Goal: Task Accomplishment & Management: Use online tool/utility

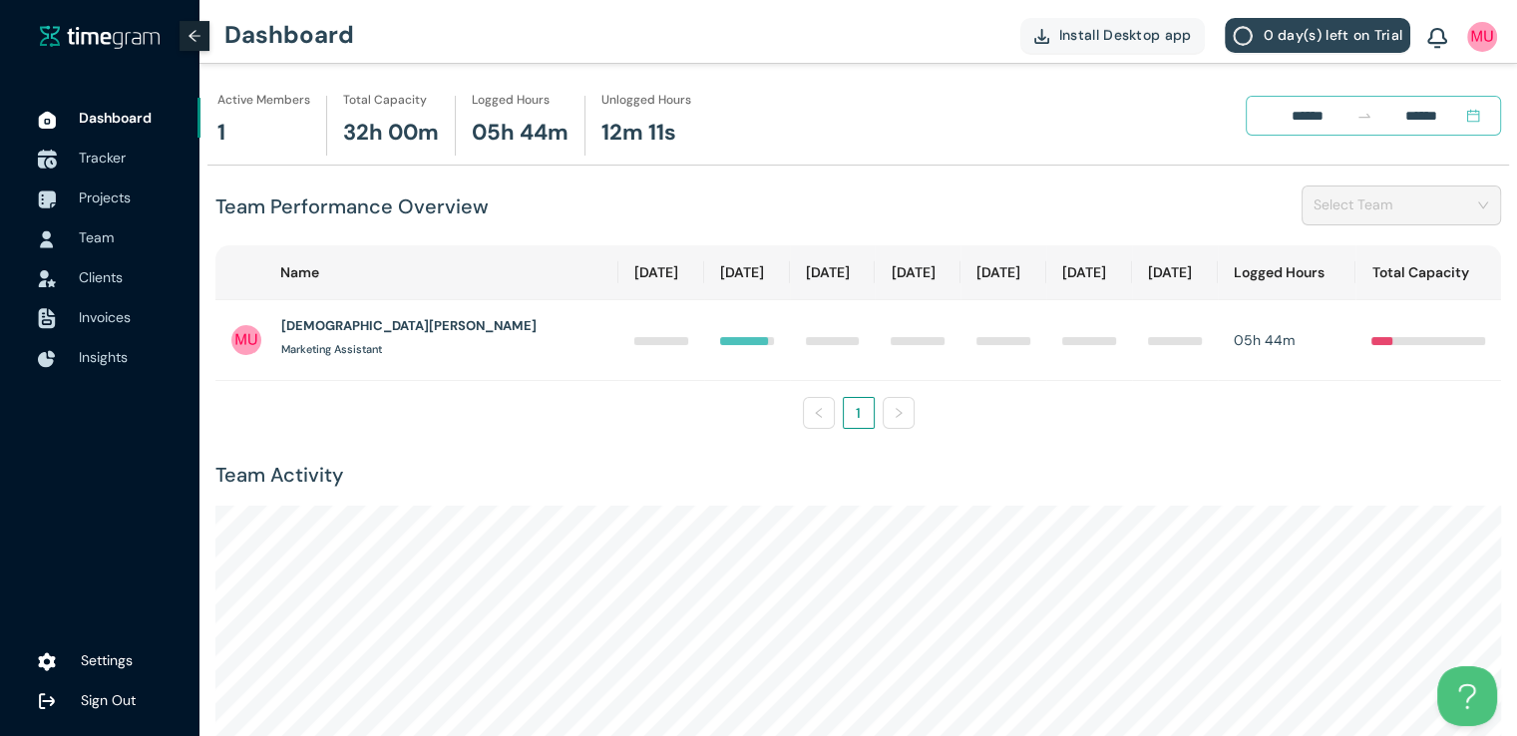
click at [112, 165] on span "Tracker" at bounding box center [102, 158] width 47 height 18
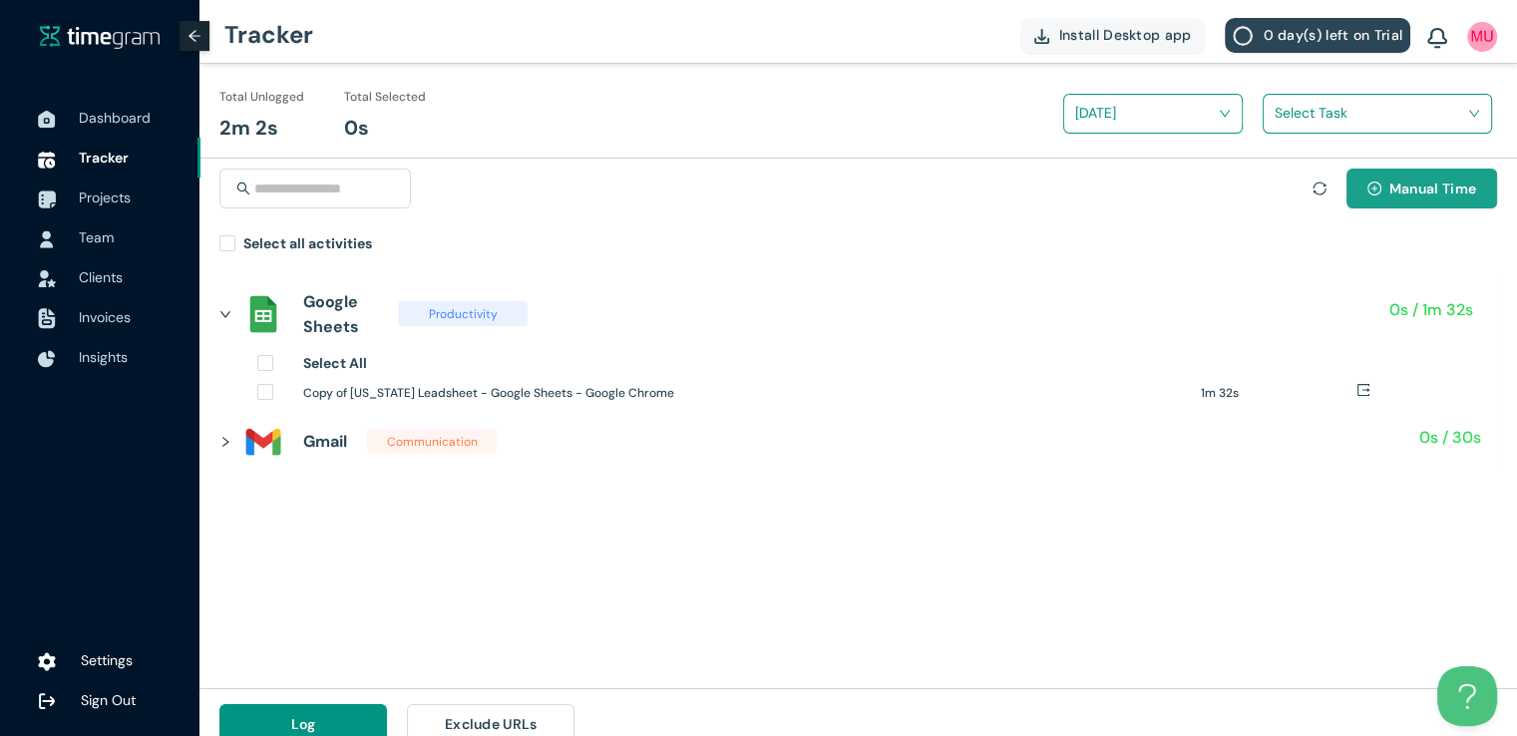
click at [1415, 197] on span "Manual Time" at bounding box center [1432, 189] width 87 height 22
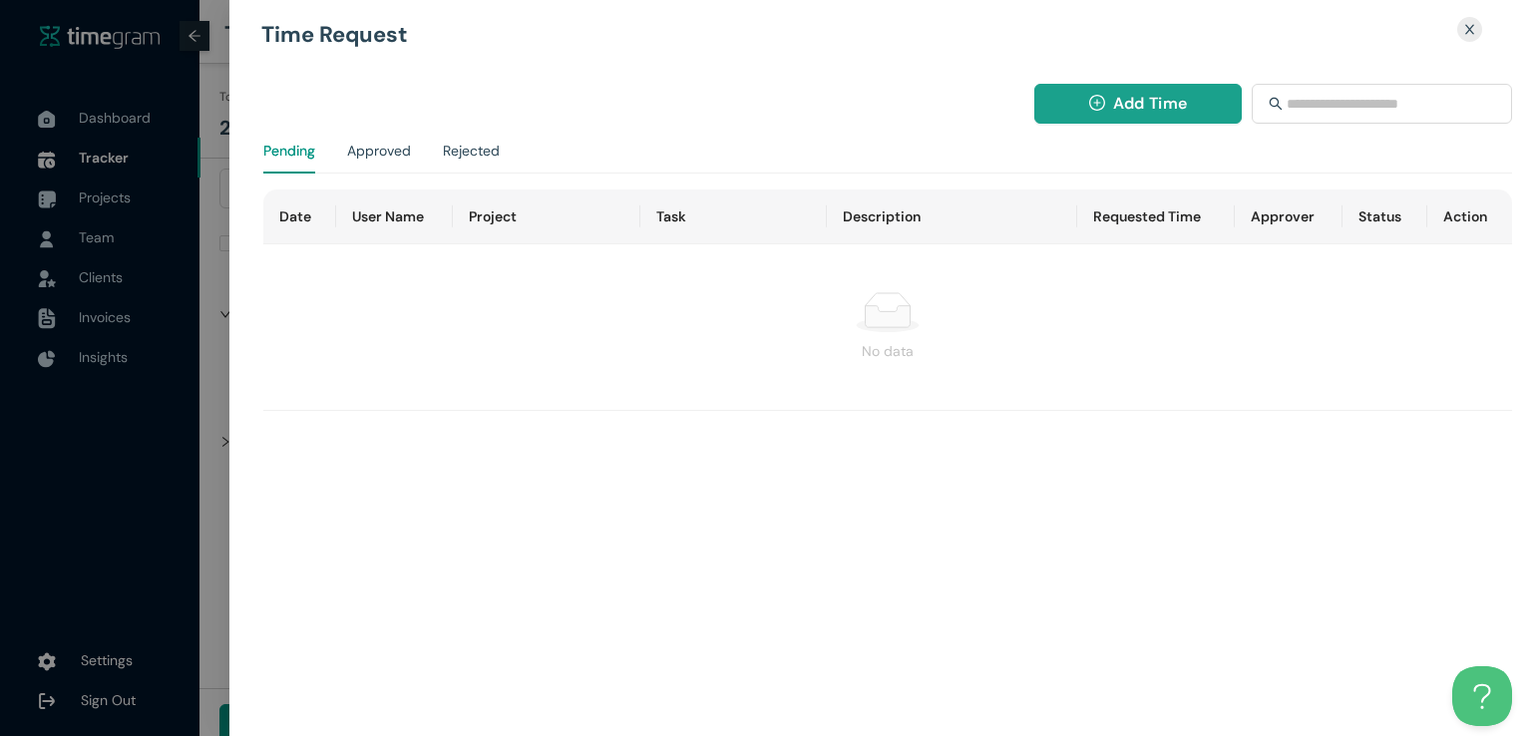
click at [1135, 109] on span "Add Time" at bounding box center [1150, 103] width 74 height 25
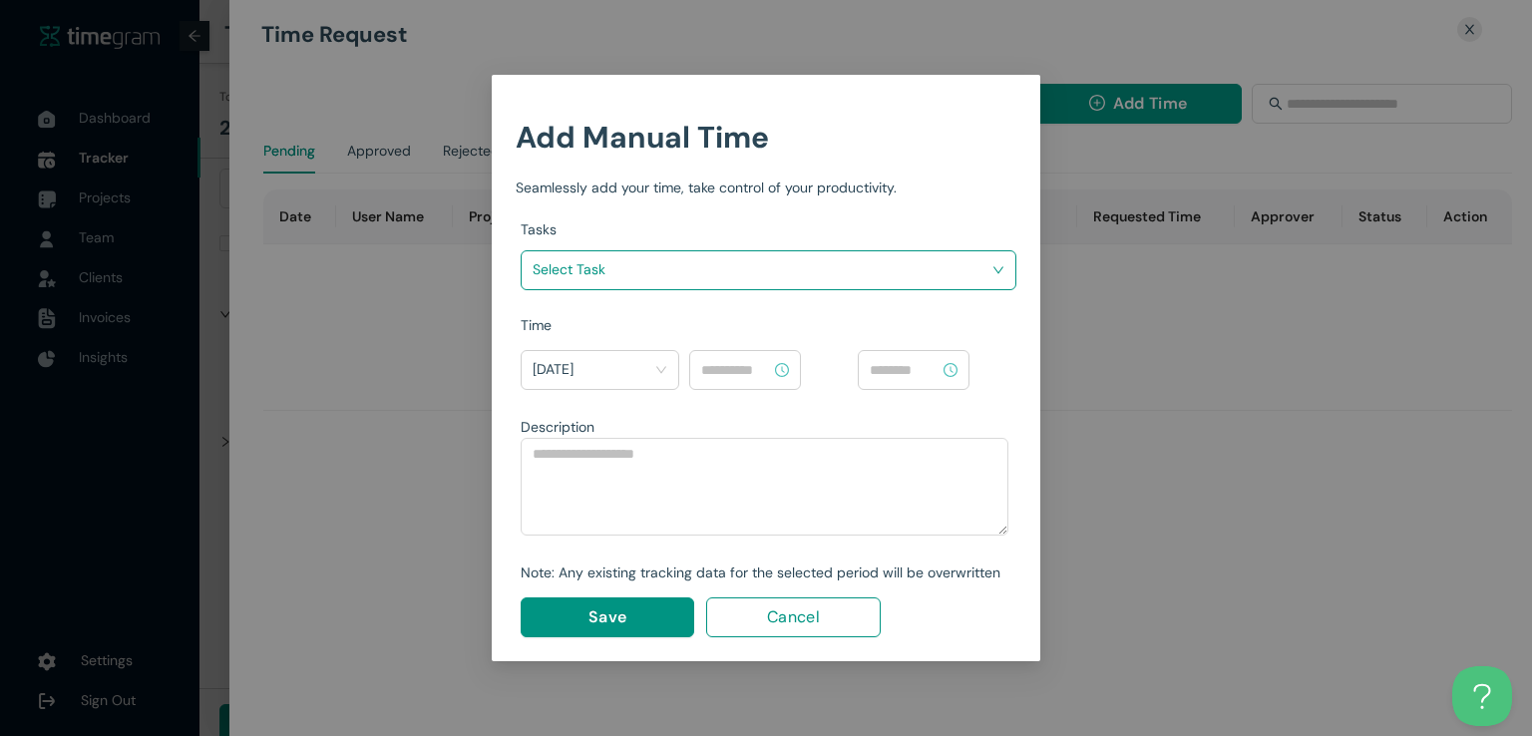
click at [891, 276] on input "search" at bounding box center [762, 269] width 458 height 30
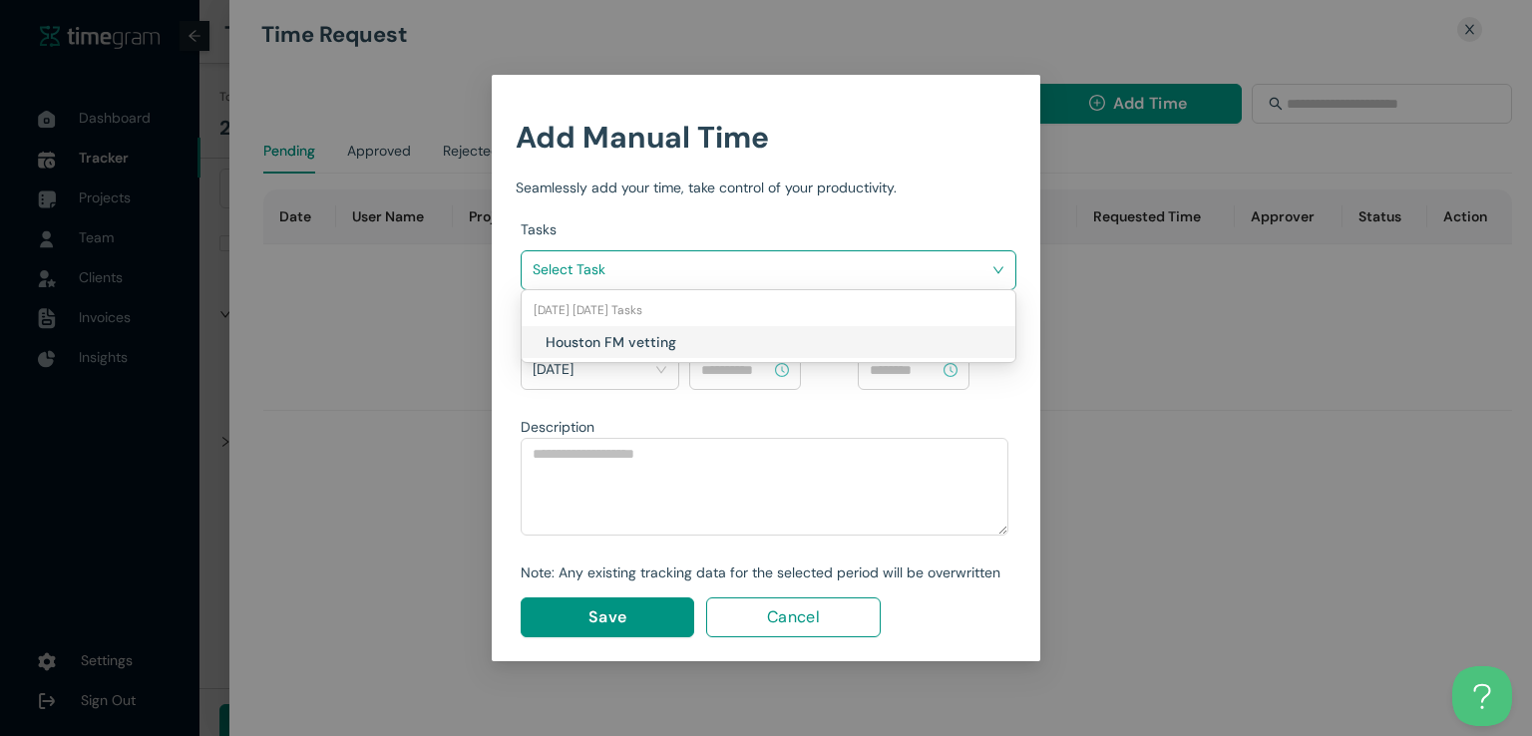
click at [792, 348] on div "Houston FM vetting" at bounding box center [775, 342] width 458 height 22
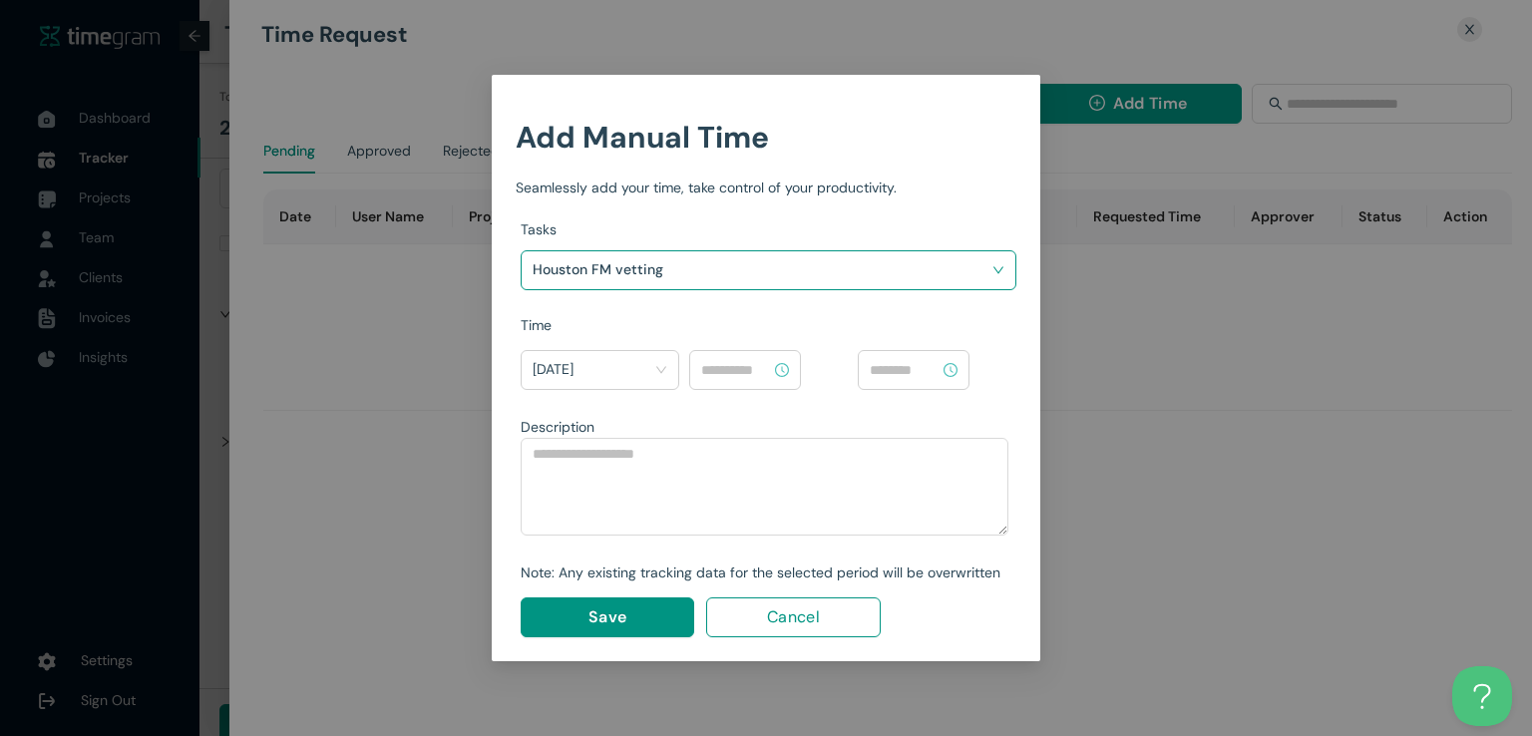
click at [717, 370] on input at bounding box center [736, 370] width 70 height 22
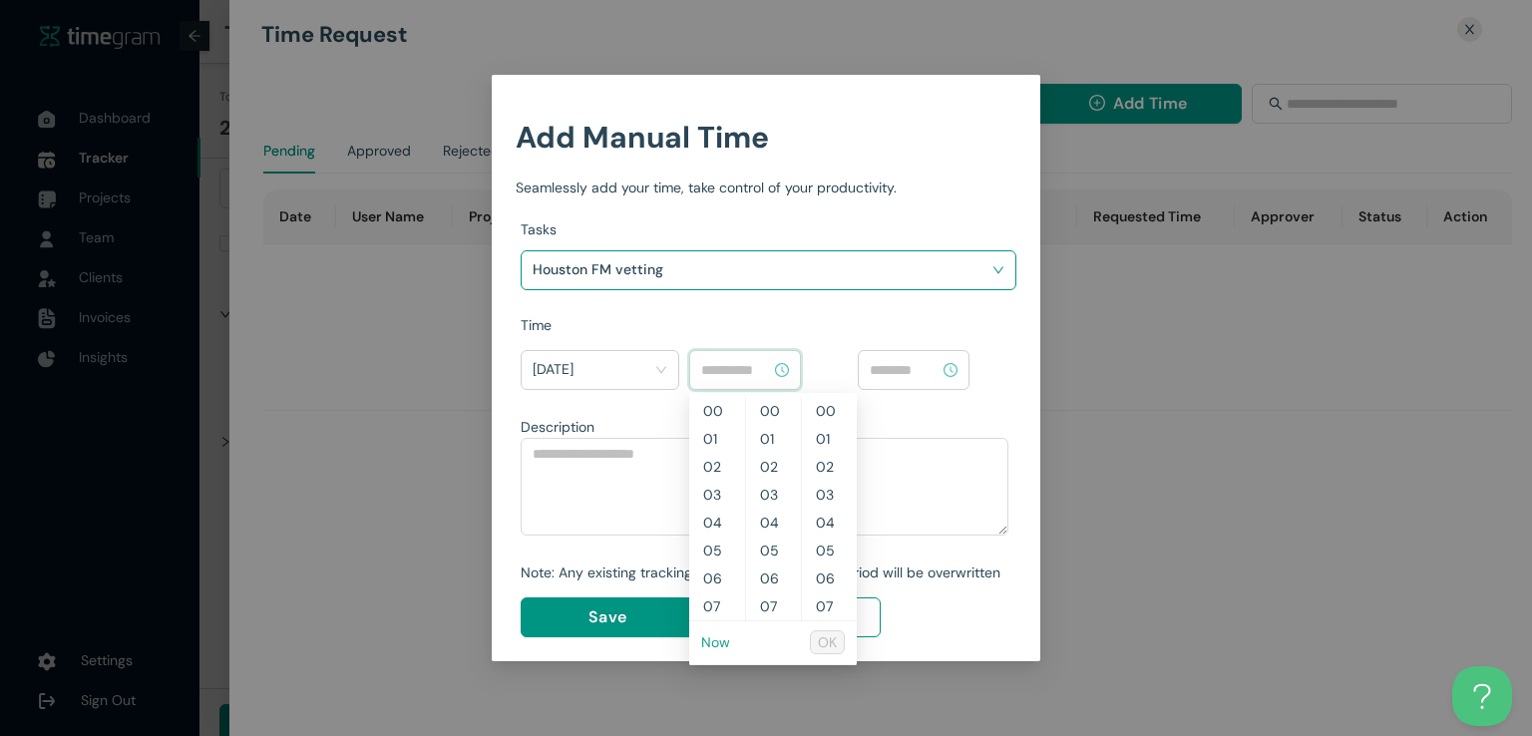
click at [710, 647] on link "Now" at bounding box center [715, 642] width 29 height 18
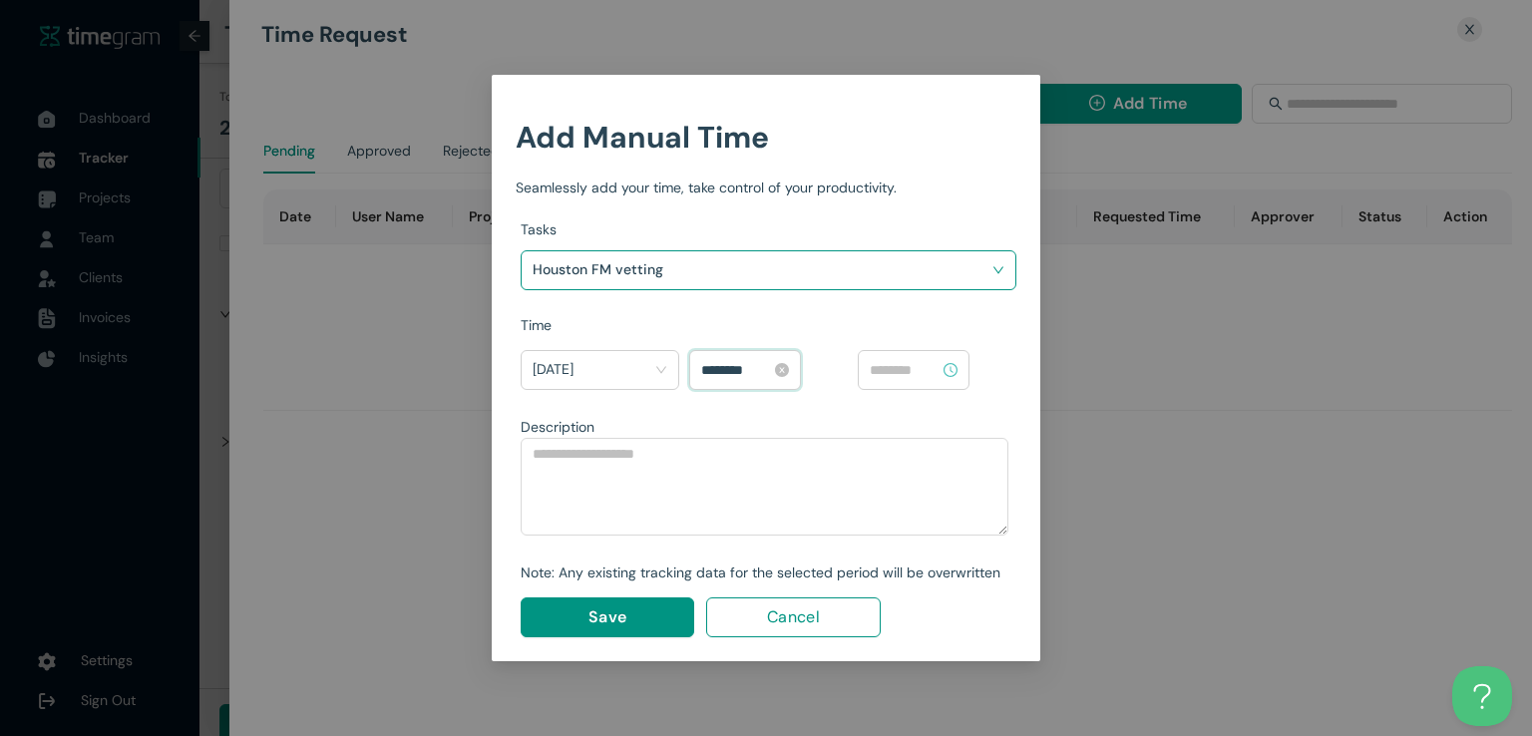
click at [710, 366] on input "********" at bounding box center [736, 370] width 70 height 22
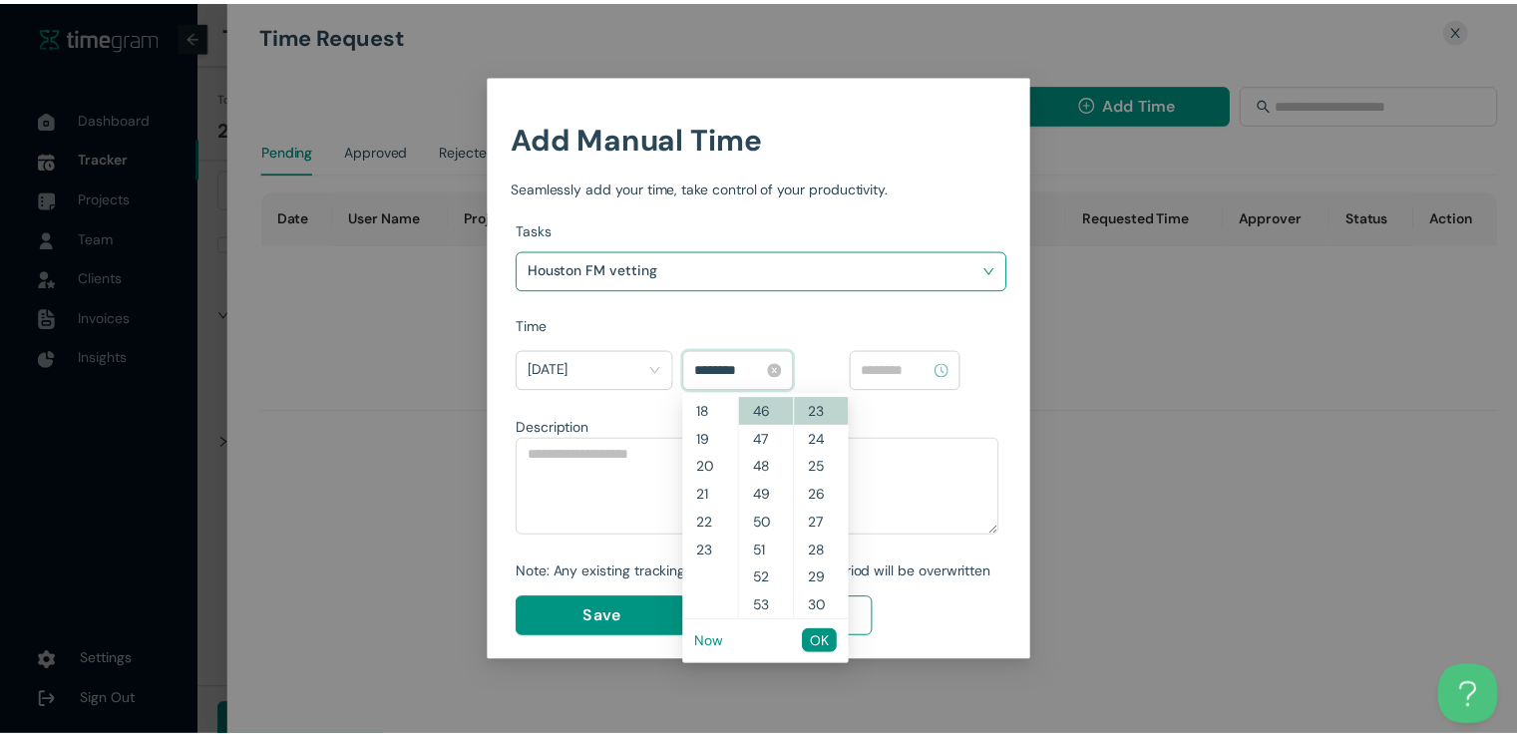
scroll to position [475, 0]
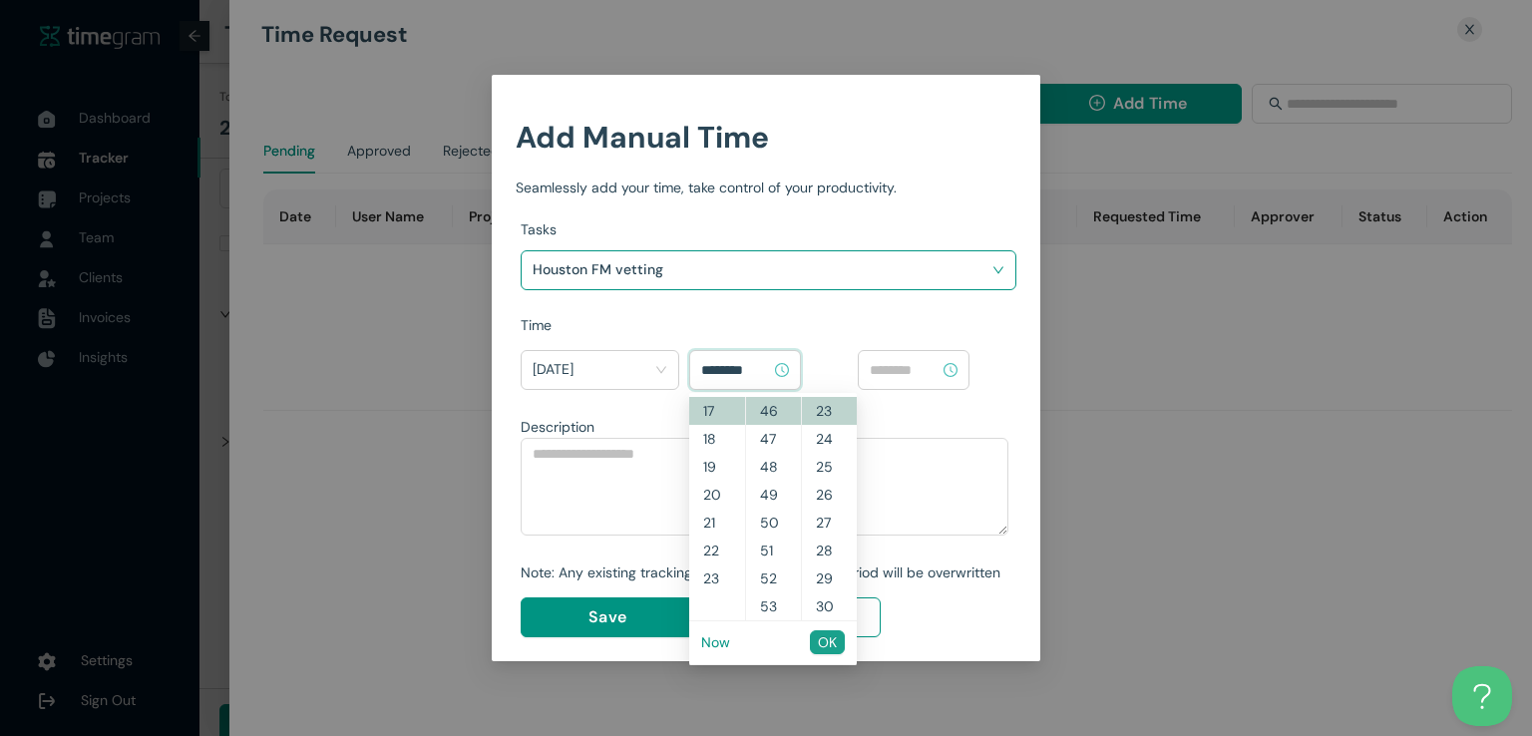
click at [832, 643] on span "OK" at bounding box center [827, 642] width 19 height 22
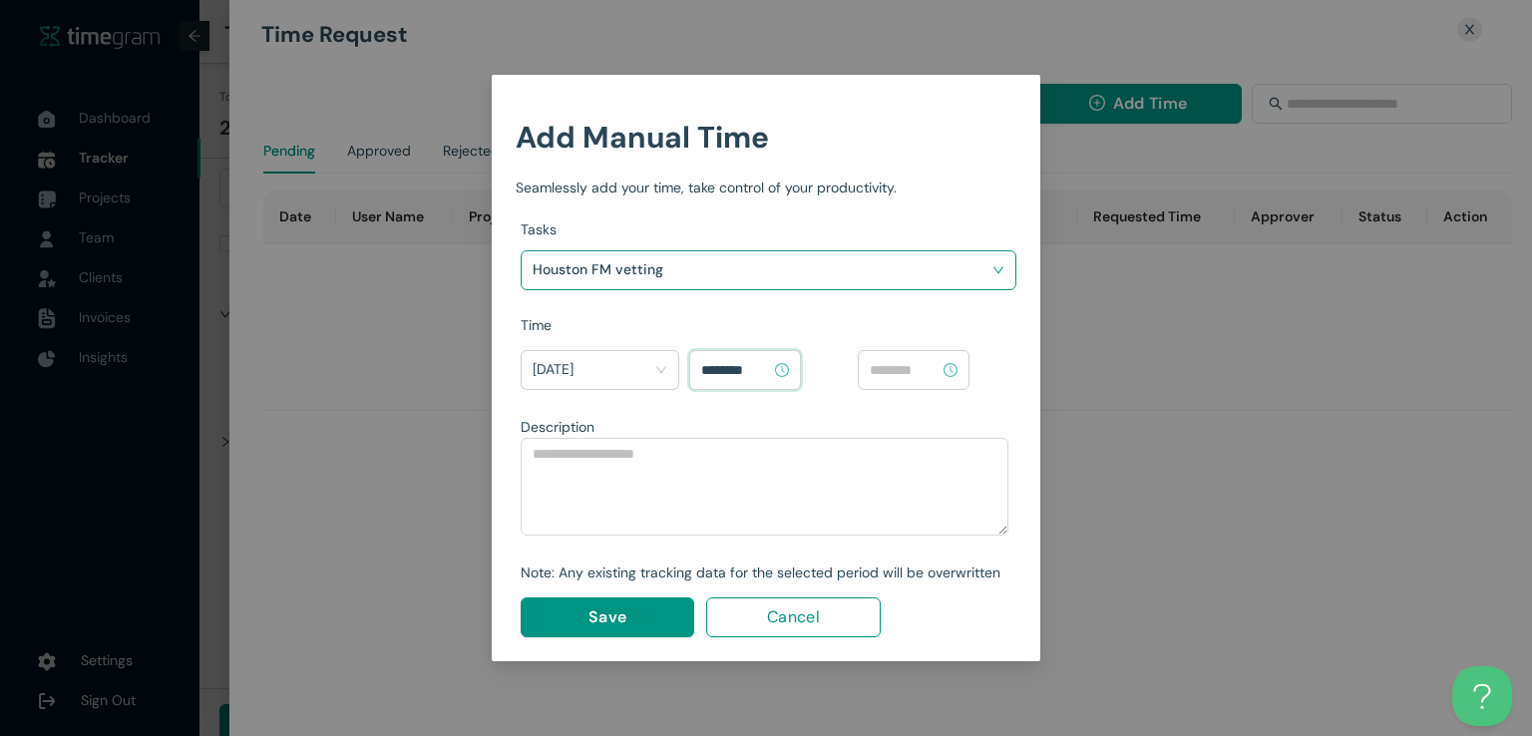
type input "********"
click at [889, 365] on input at bounding box center [905, 370] width 70 height 22
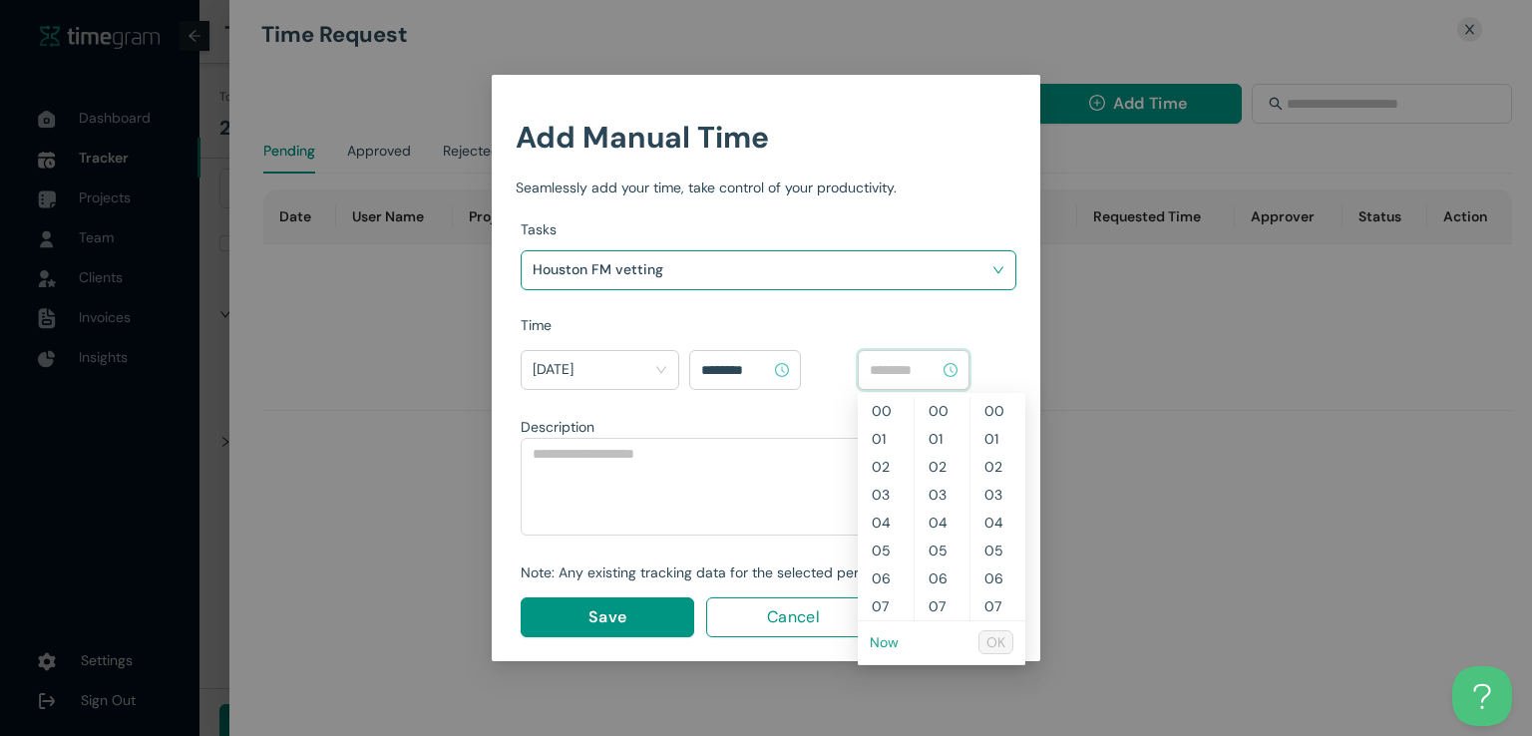
click at [886, 643] on link "Now" at bounding box center [884, 642] width 29 height 18
type input "********"
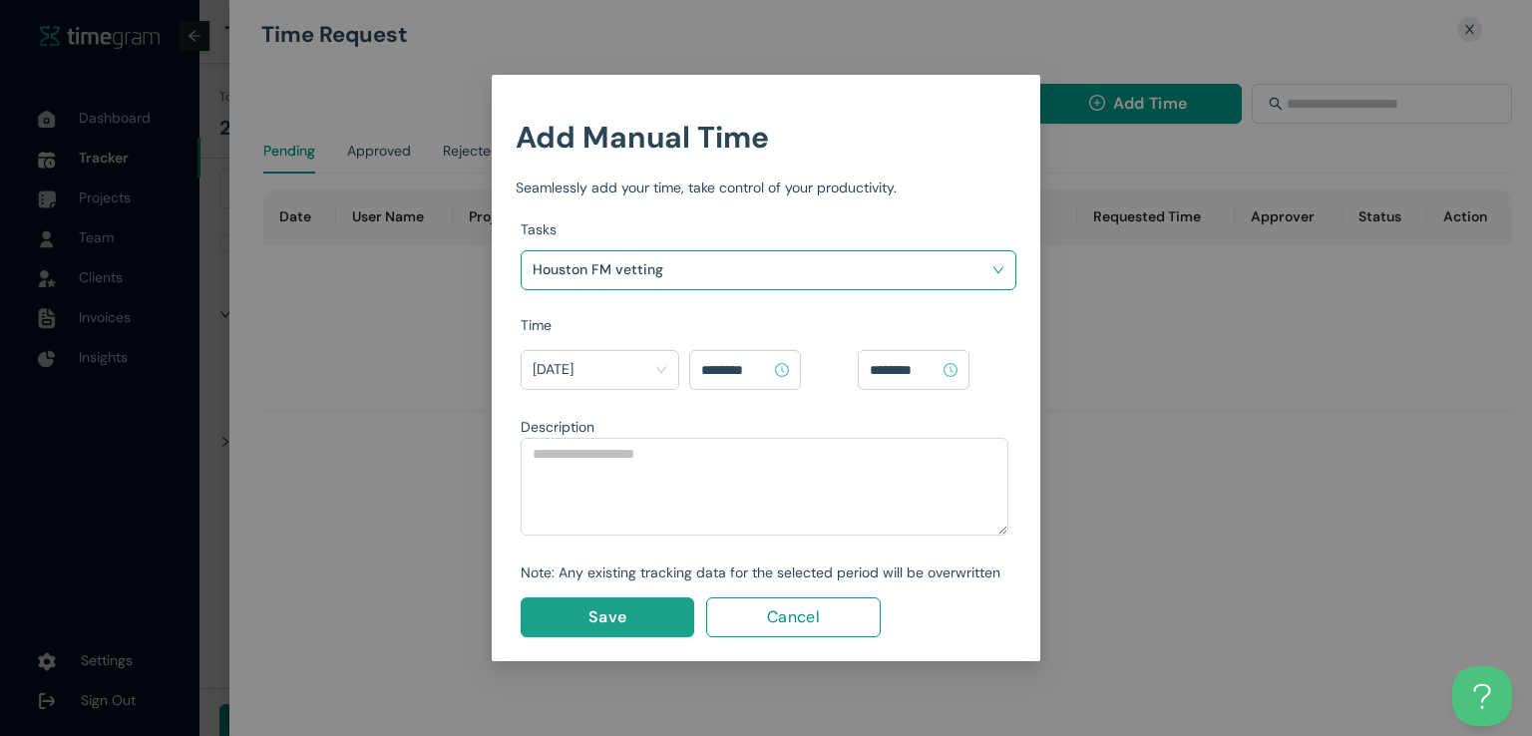
click at [622, 625] on span "Save" at bounding box center [607, 616] width 38 height 25
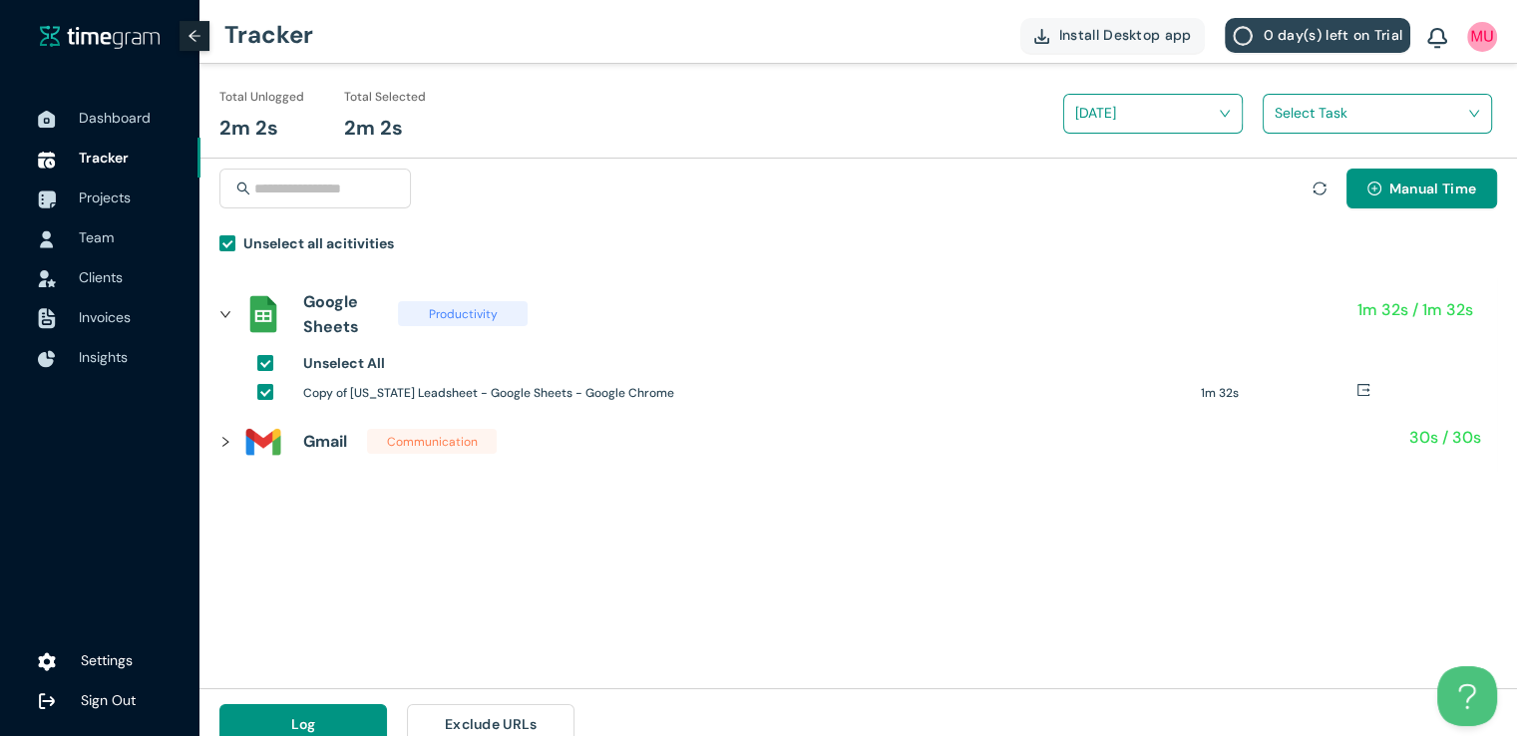
click at [1292, 105] on input "search" at bounding box center [1370, 113] width 191 height 30
click at [1279, 181] on div "Houston FM vetting" at bounding box center [1377, 187] width 227 height 32
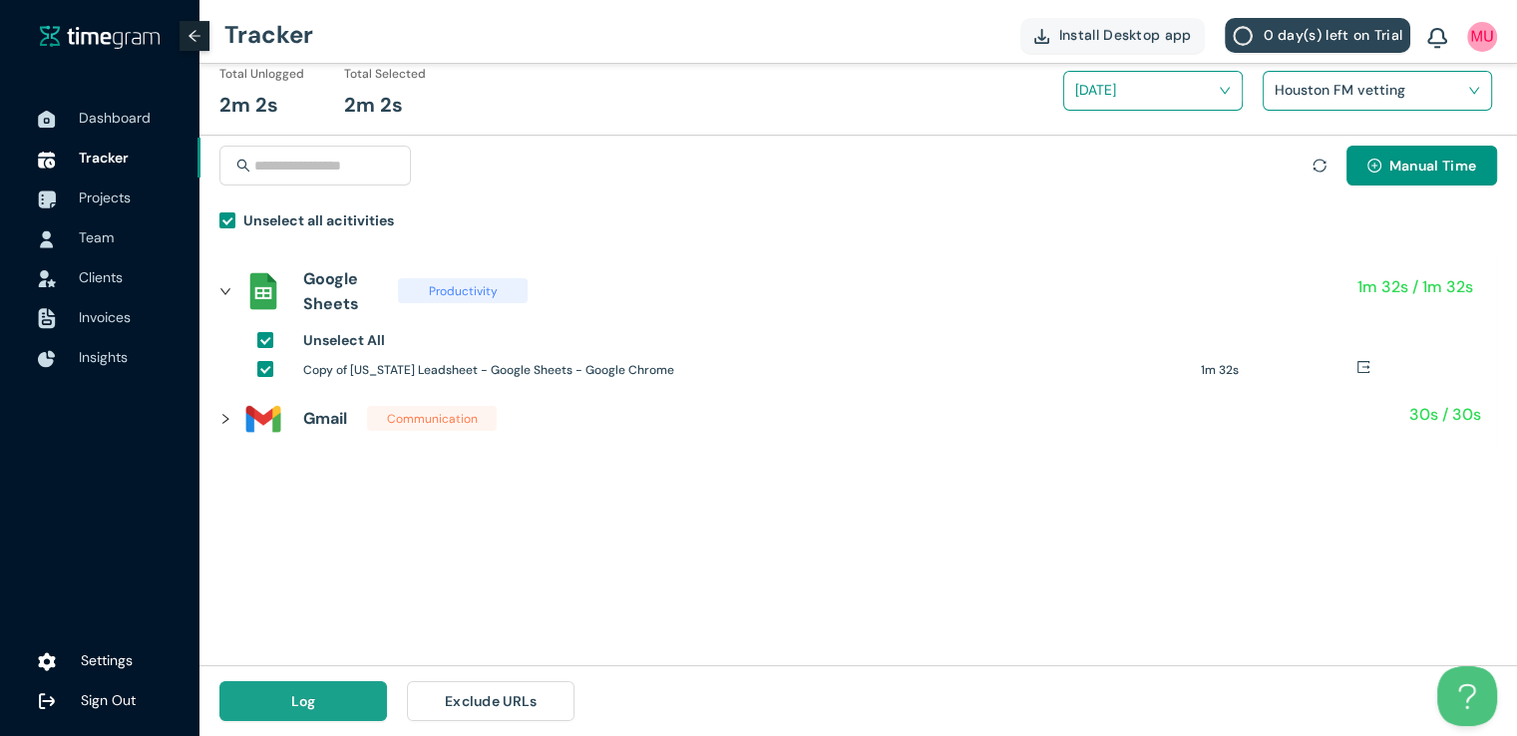
click at [310, 696] on span "Log" at bounding box center [303, 701] width 25 height 22
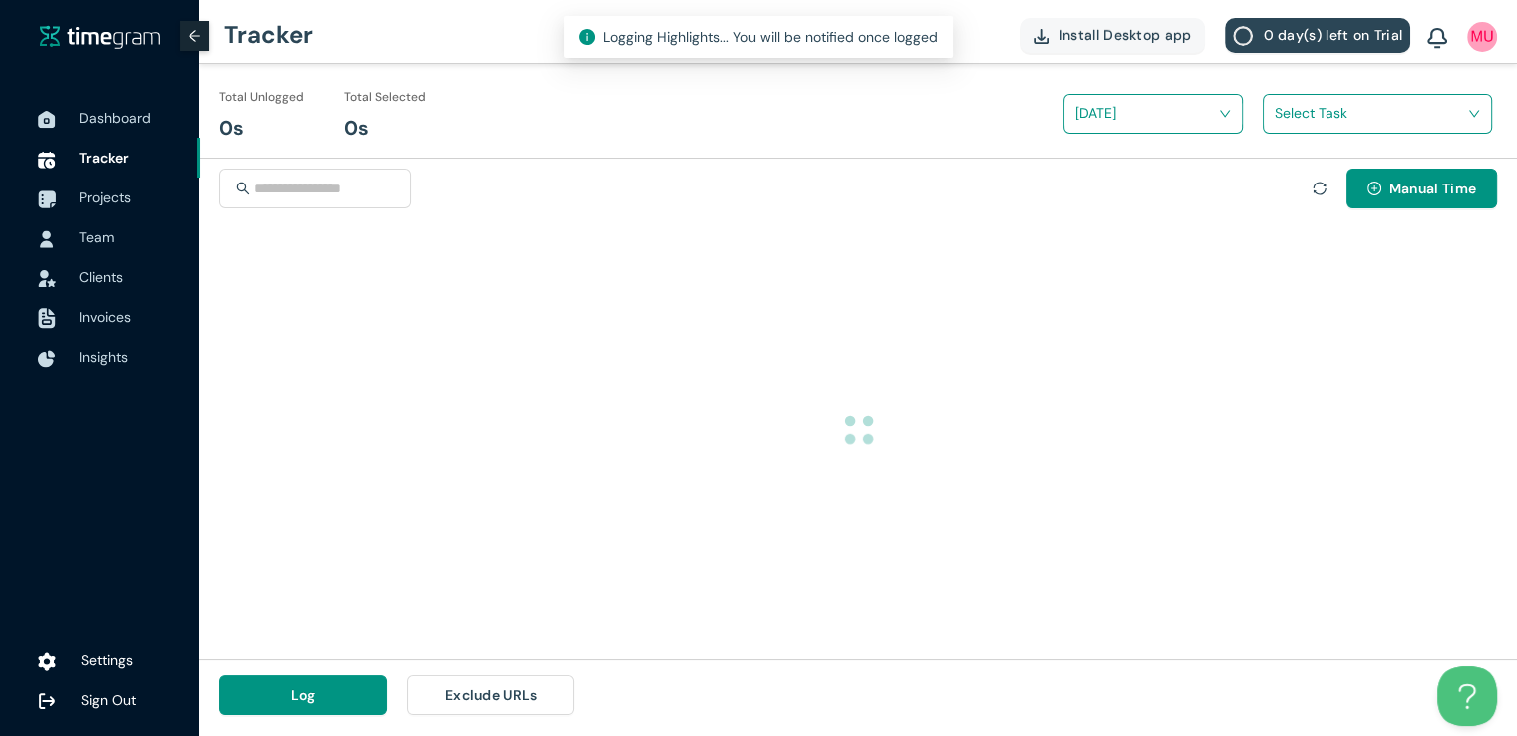
scroll to position [0, 0]
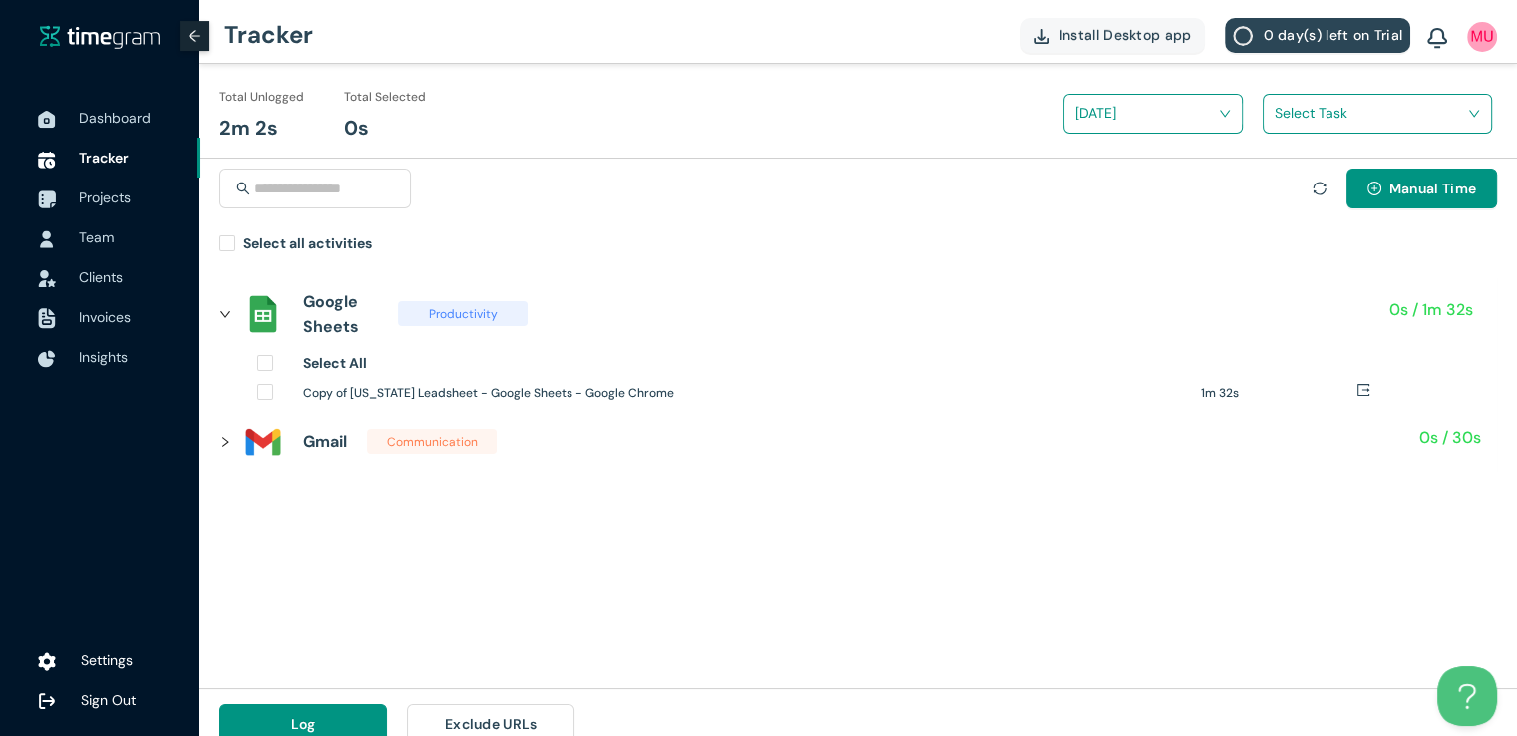
click at [1312, 184] on icon "sync" at bounding box center [1319, 189] width 18 height 18
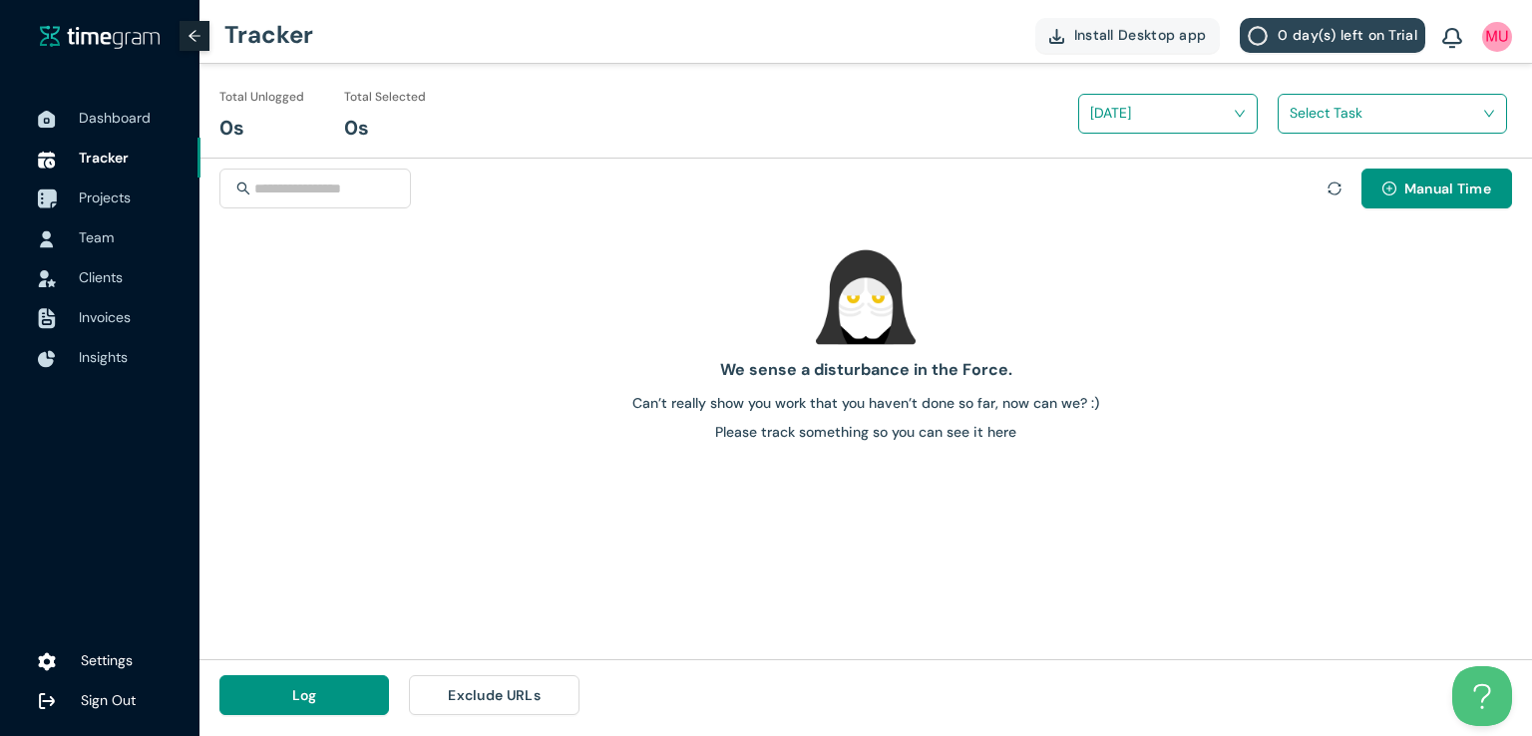
click at [107, 200] on span "Projects" at bounding box center [105, 197] width 52 height 18
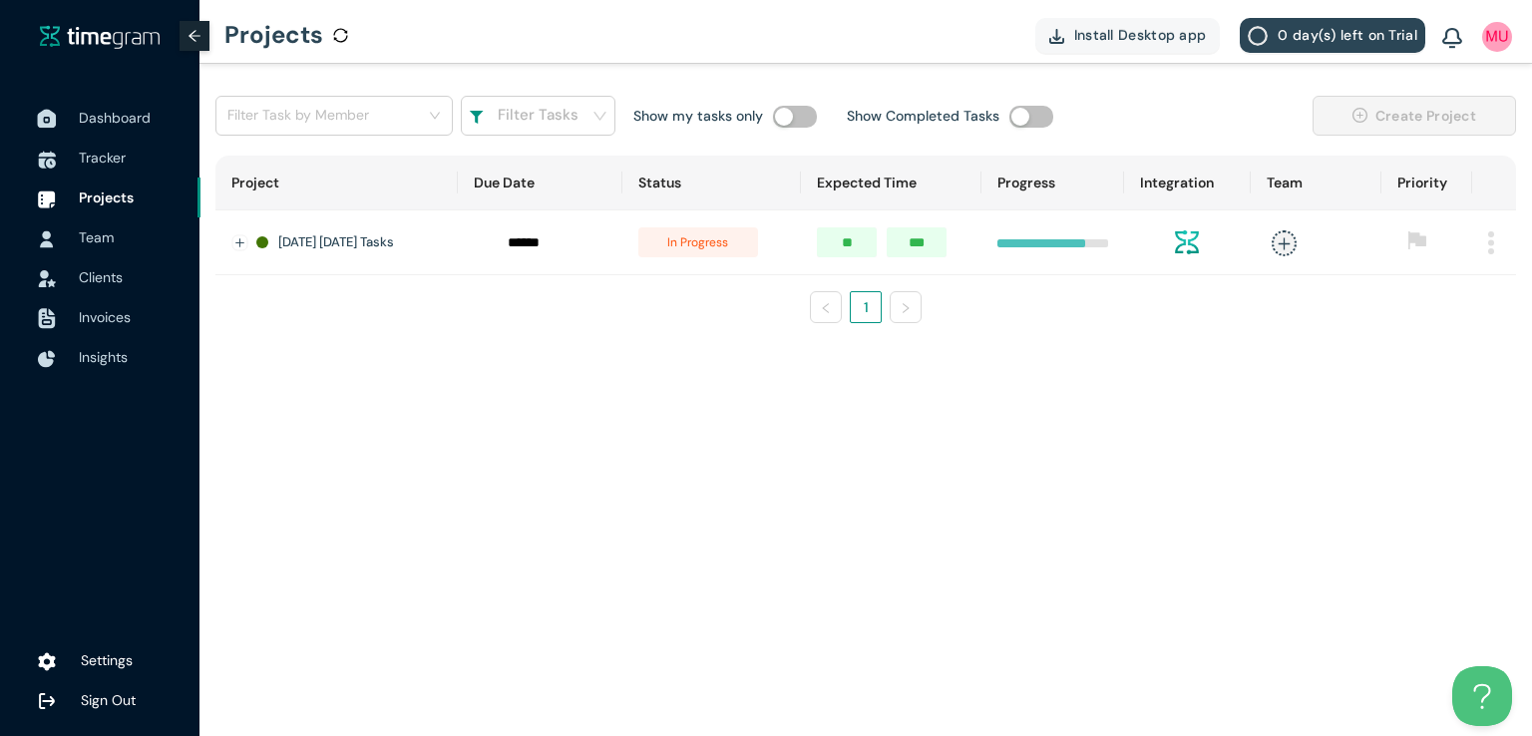
click at [117, 117] on span "Dashboard" at bounding box center [115, 118] width 72 height 18
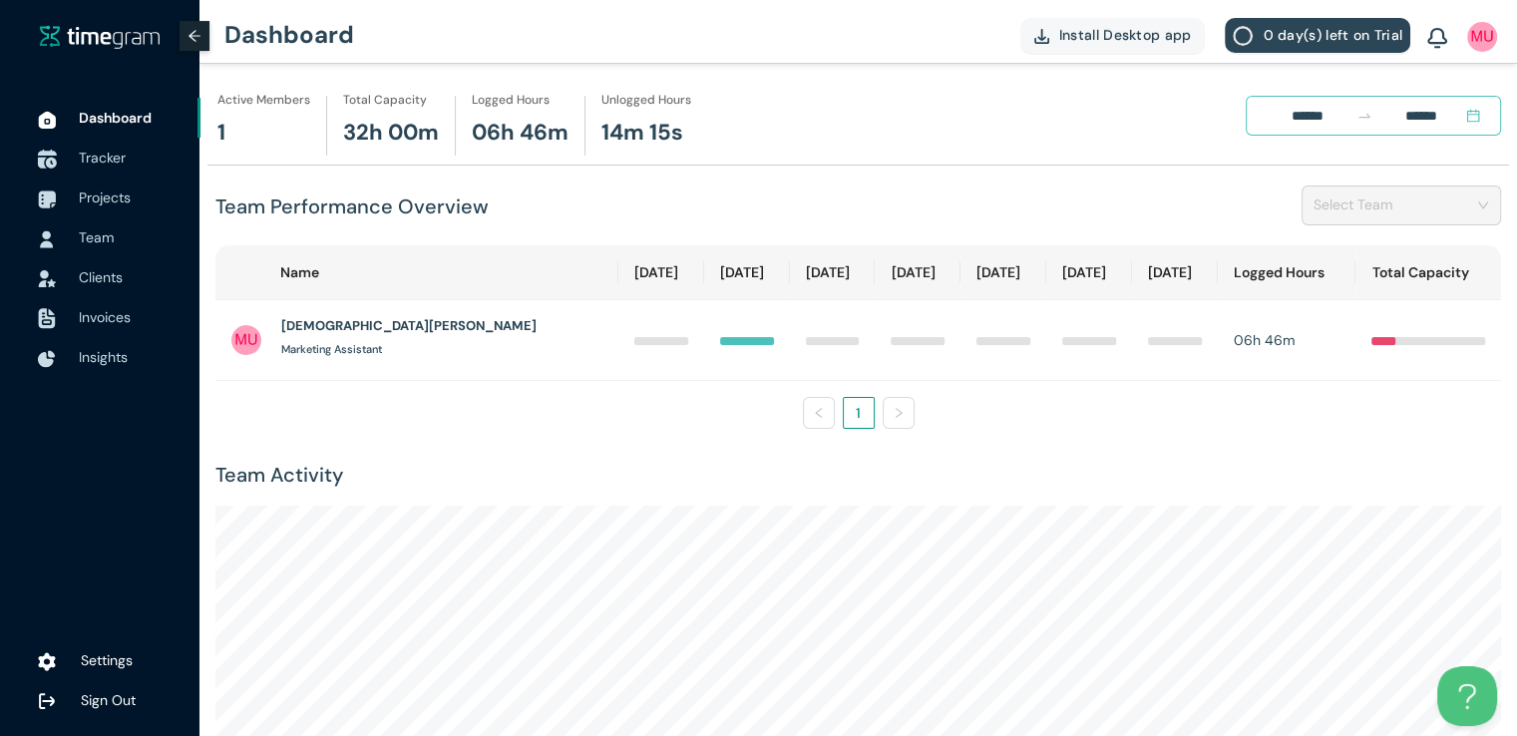
click at [104, 158] on span "Tracker" at bounding box center [102, 158] width 47 height 18
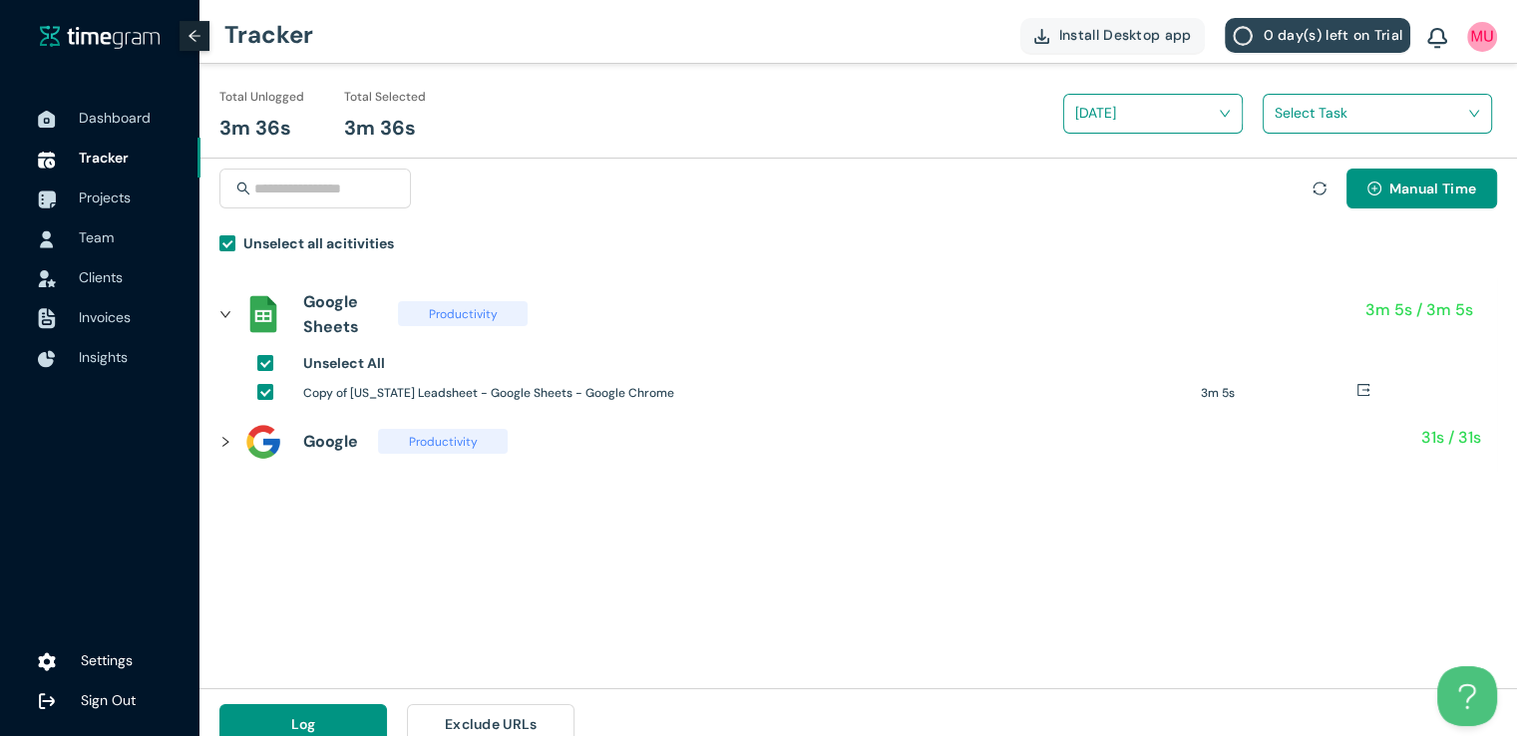
click at [1288, 113] on input "search" at bounding box center [1370, 113] width 191 height 30
click at [1289, 184] on h1 "Houston FM vetting" at bounding box center [1404, 187] width 234 height 22
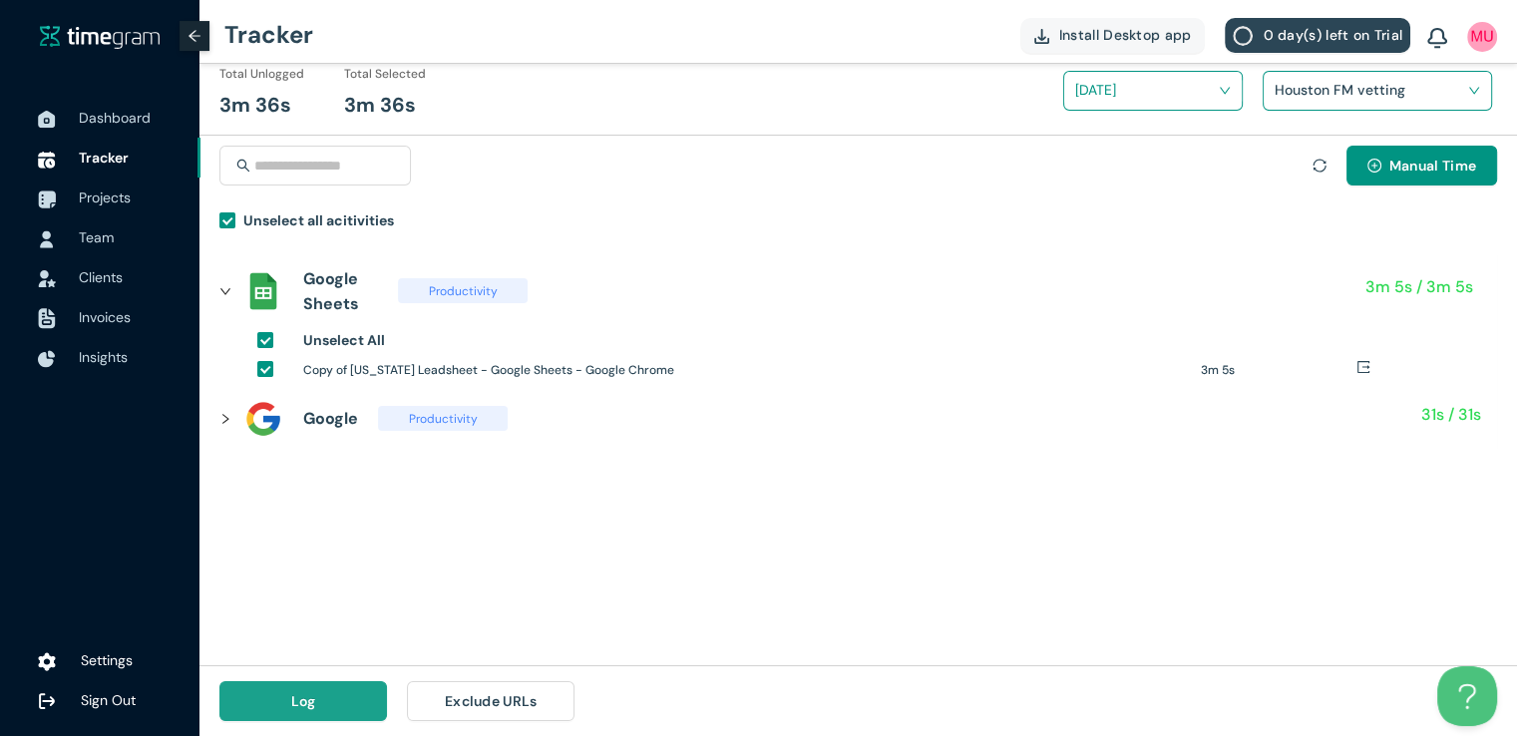
click at [345, 706] on button "Log" at bounding box center [303, 701] width 168 height 40
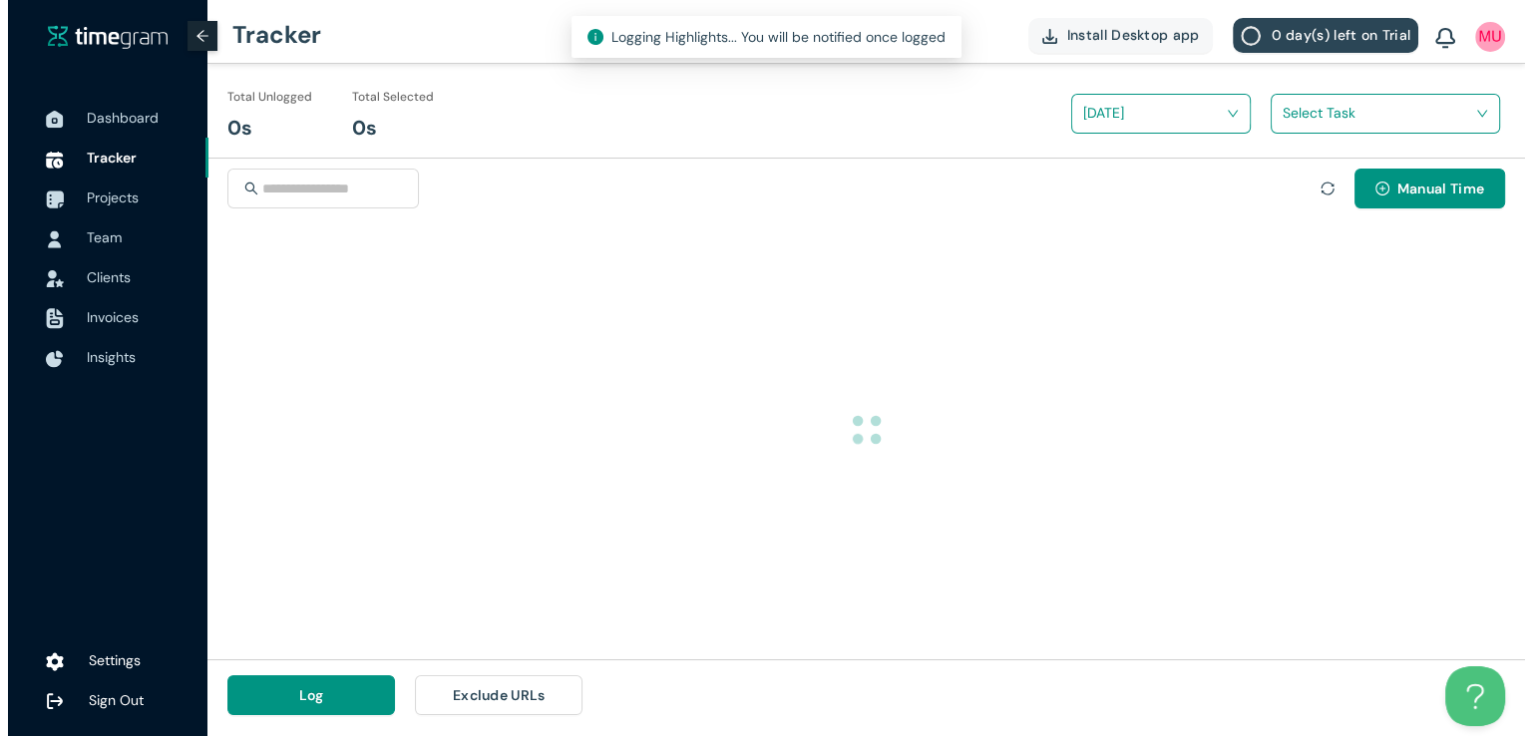
scroll to position [0, 0]
